Goal: Find specific page/section: Find specific page/section

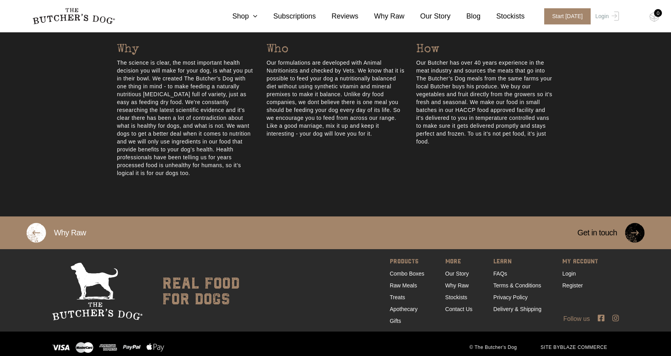
scroll to position [391, 0]
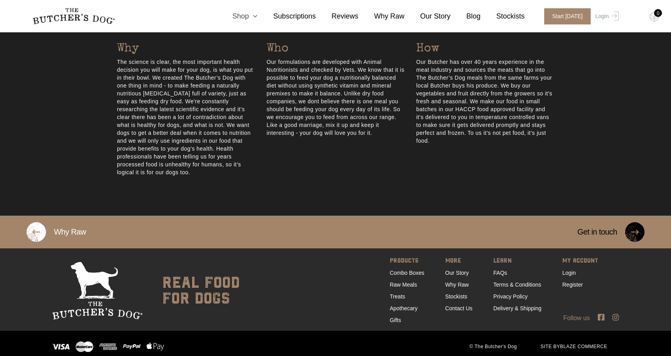
click at [258, 17] on icon at bounding box center [253, 16] width 9 height 7
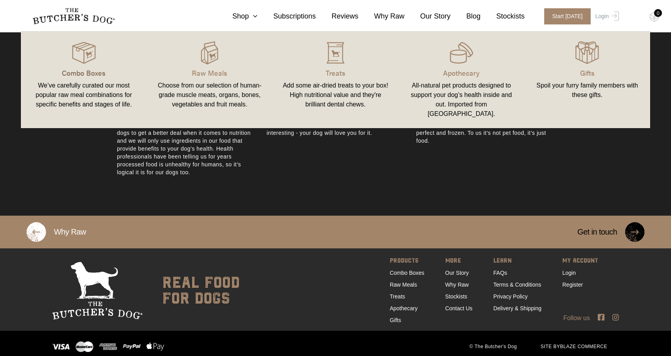
click at [92, 75] on p "Combo Boxes" at bounding box center [83, 72] width 107 height 11
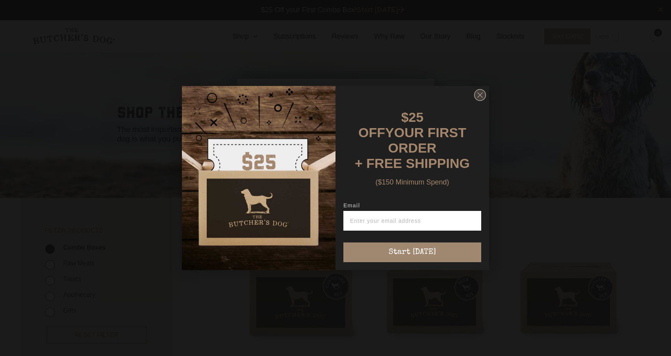
click at [476, 93] on icon "Close dialog" at bounding box center [480, 95] width 12 height 12
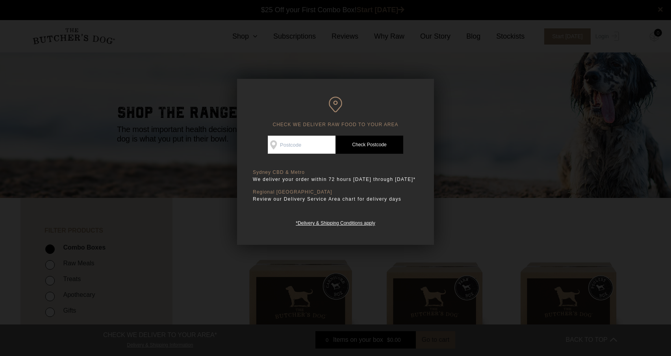
click at [494, 193] on div at bounding box center [335, 178] width 671 height 356
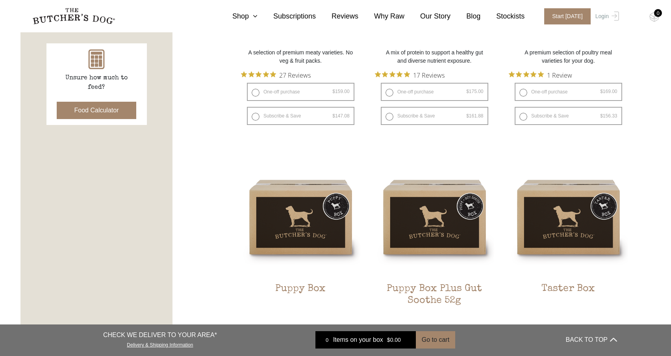
scroll to position [394, 0]
